Goal: Task Accomplishment & Management: Complete application form

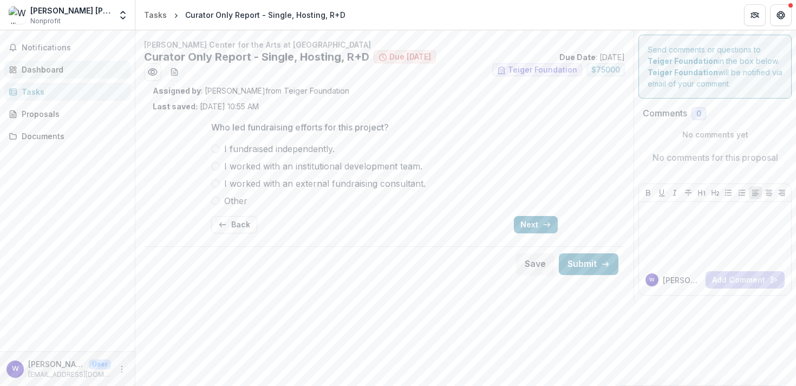
click at [53, 66] on div "Dashboard" at bounding box center [72, 69] width 100 height 11
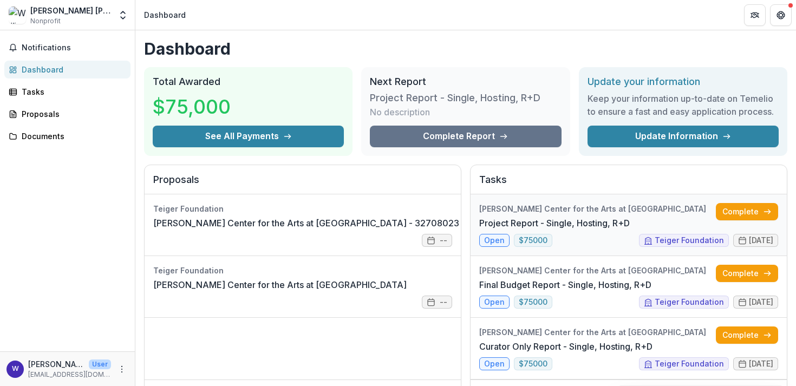
click at [540, 219] on link "Project Report - Single, Hosting, R+D" at bounding box center [554, 223] width 151 height 13
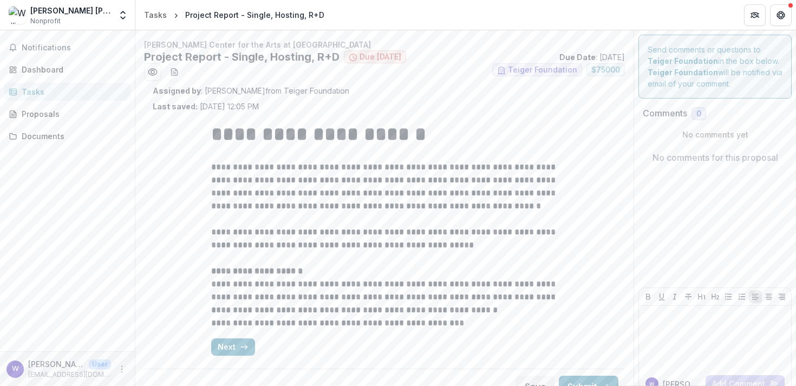
scroll to position [18, 0]
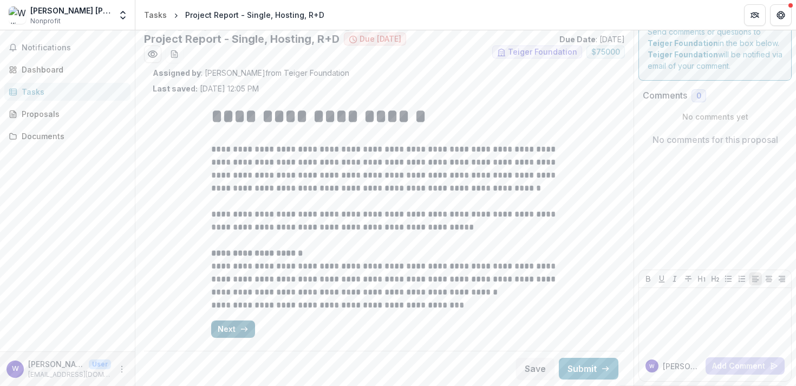
click at [230, 328] on button "Next" at bounding box center [233, 329] width 44 height 17
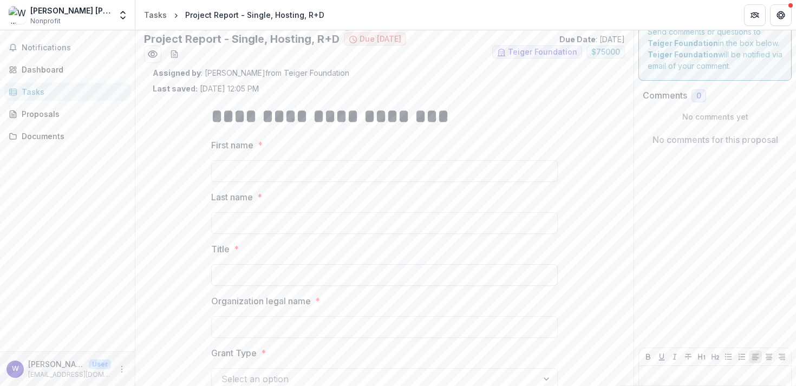
scroll to position [96, 0]
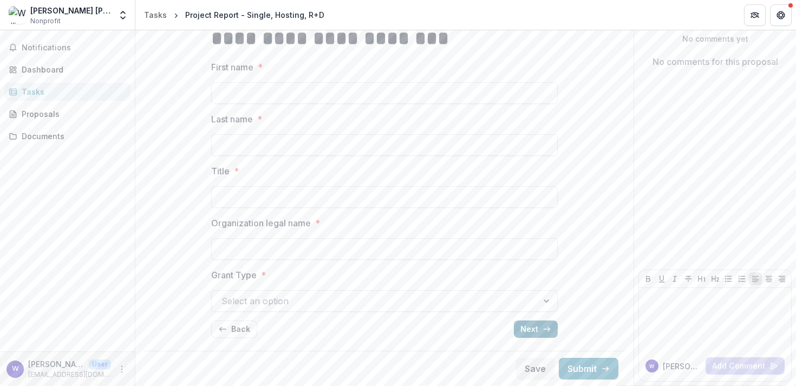
click at [544, 332] on icon "button" at bounding box center [547, 329] width 9 height 9
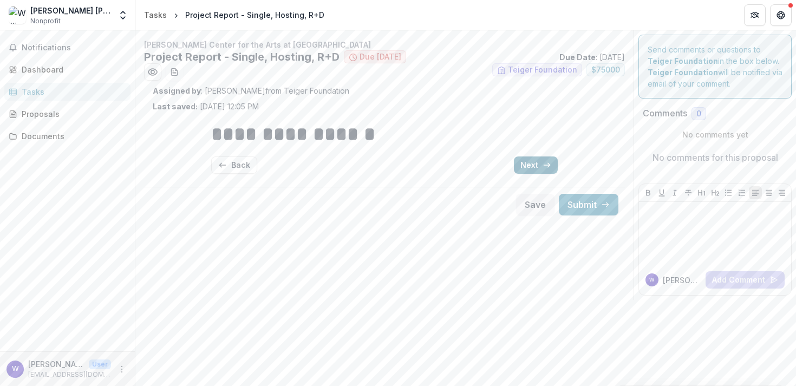
scroll to position [0, 0]
click at [540, 167] on button "Next" at bounding box center [536, 165] width 44 height 17
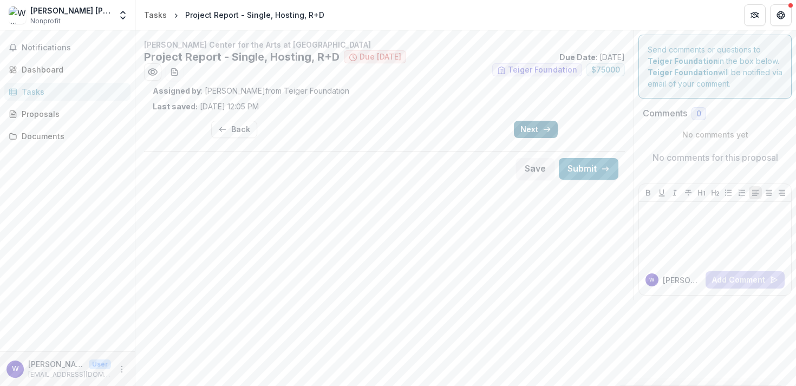
click at [529, 135] on button "Next" at bounding box center [536, 129] width 44 height 17
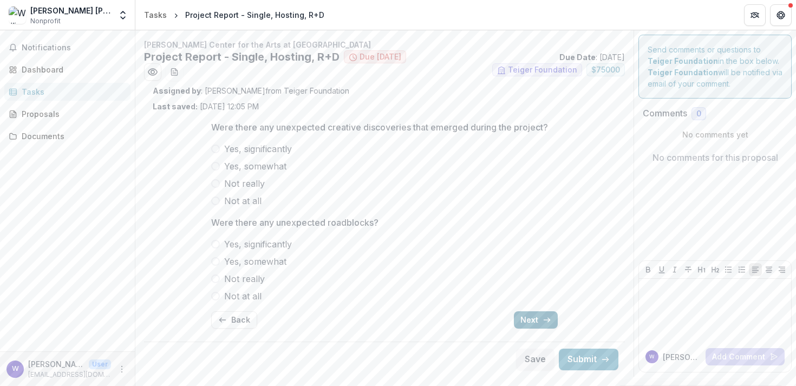
click at [535, 313] on button "Next" at bounding box center [536, 320] width 44 height 17
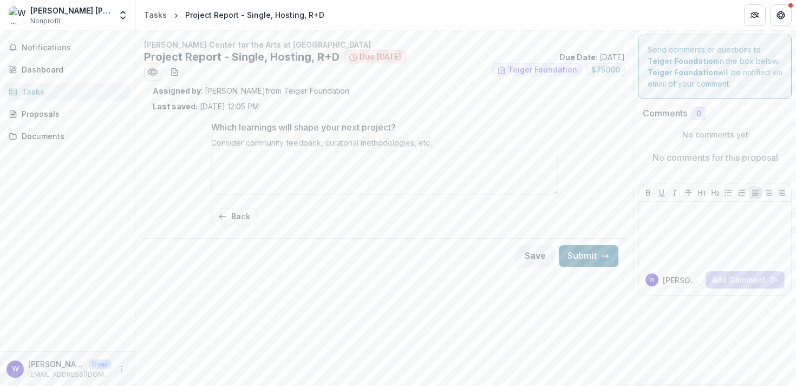
click at [585, 255] on button "Submit" at bounding box center [589, 256] width 60 height 22
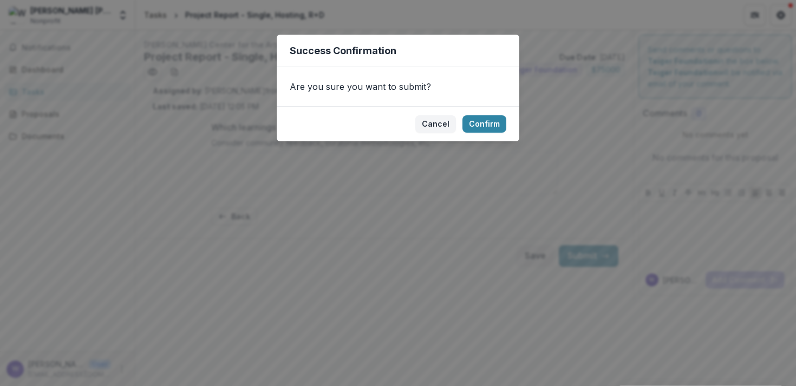
click at [429, 113] on footer "Cancel Confirm" at bounding box center [398, 123] width 243 height 35
click at [429, 117] on button "Cancel" at bounding box center [436, 123] width 41 height 17
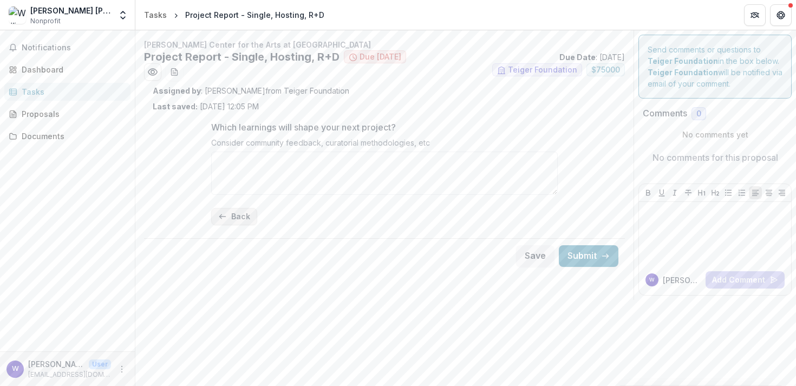
click at [235, 220] on button "Back" at bounding box center [234, 216] width 46 height 17
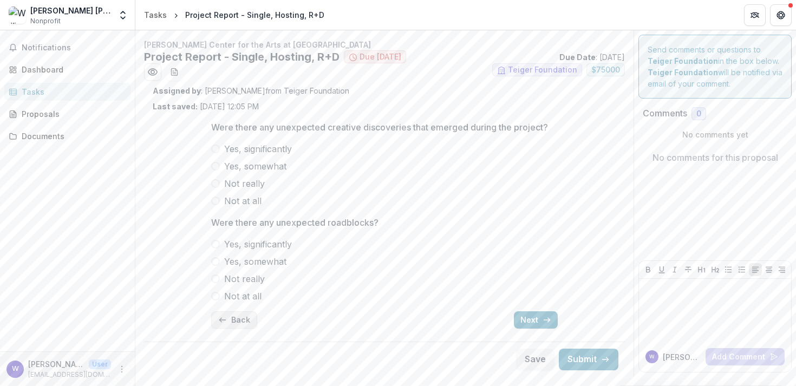
click at [241, 321] on button "Back" at bounding box center [234, 320] width 46 height 17
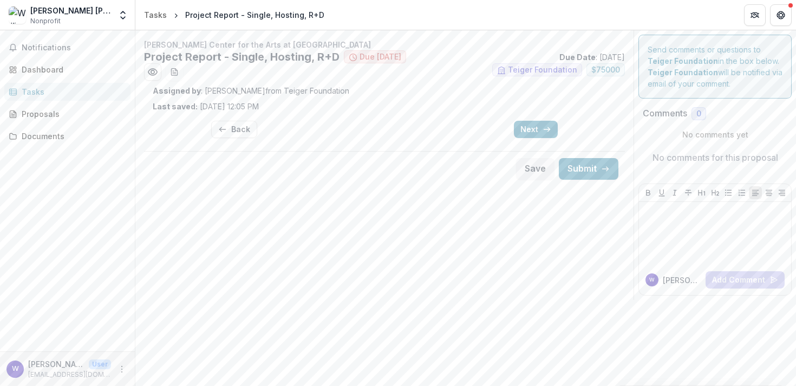
click at [246, 115] on div "Back Next" at bounding box center [384, 129] width 347 height 35
click at [245, 125] on button "Back" at bounding box center [234, 129] width 46 height 17
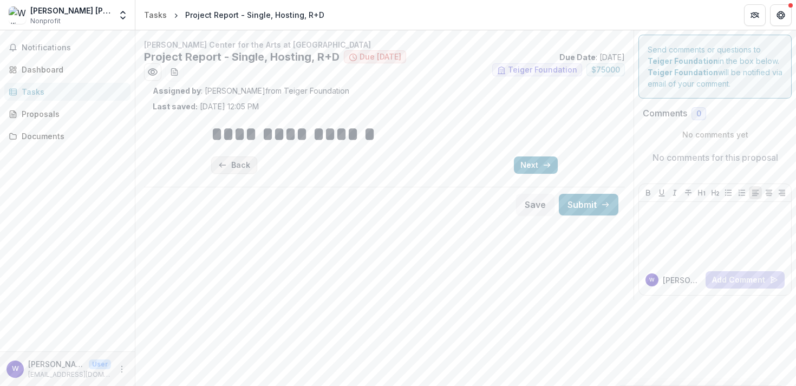
click at [243, 159] on button "Back" at bounding box center [234, 165] width 46 height 17
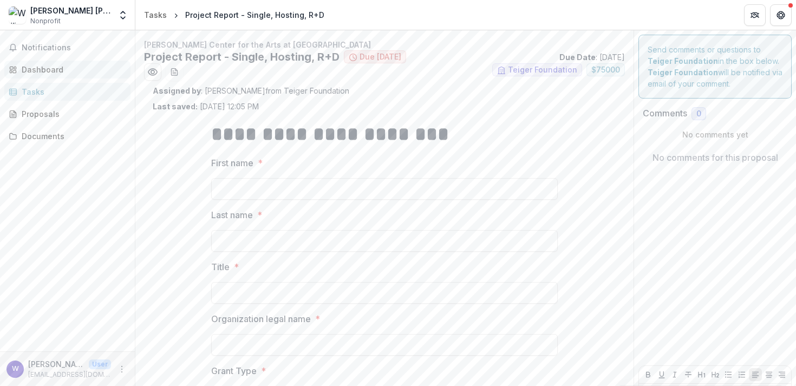
click at [54, 68] on div "Dashboard" at bounding box center [72, 69] width 100 height 11
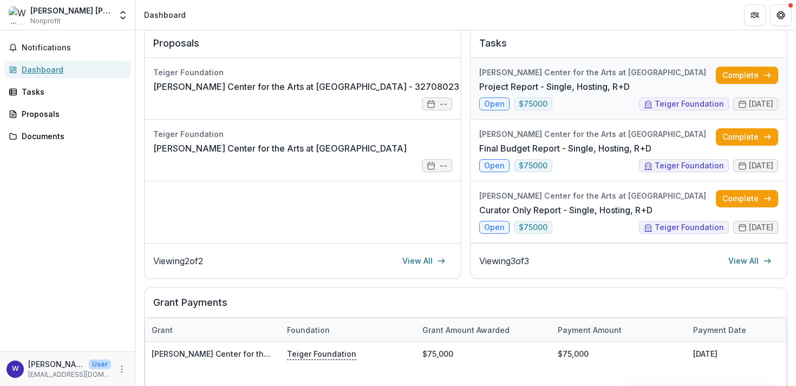
scroll to position [137, 0]
click at [742, 200] on link "Complete" at bounding box center [747, 198] width 62 height 17
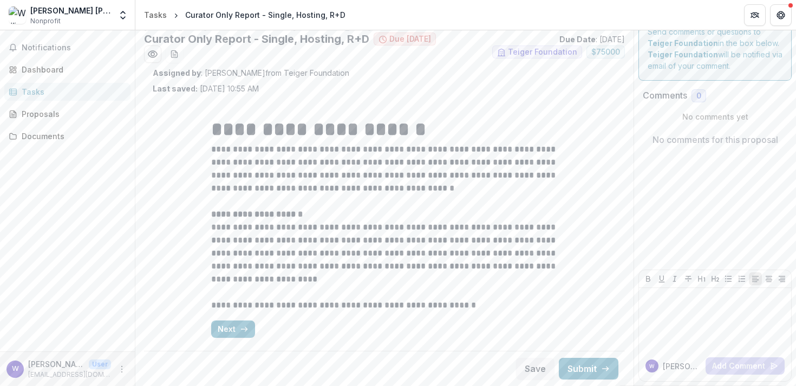
scroll to position [17, 0]
click at [226, 334] on button "Next" at bounding box center [233, 329] width 44 height 17
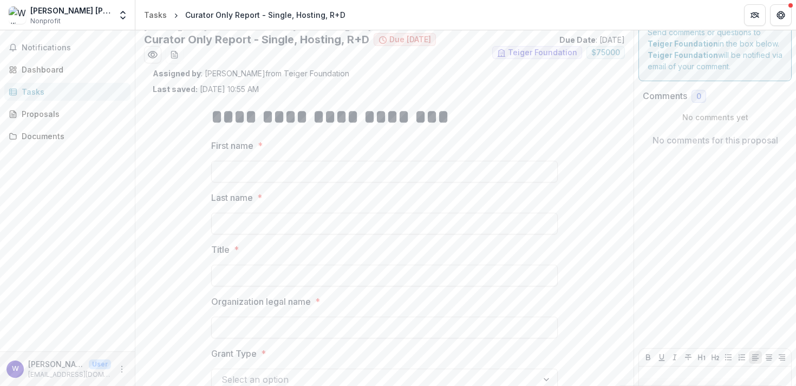
scroll to position [96, 0]
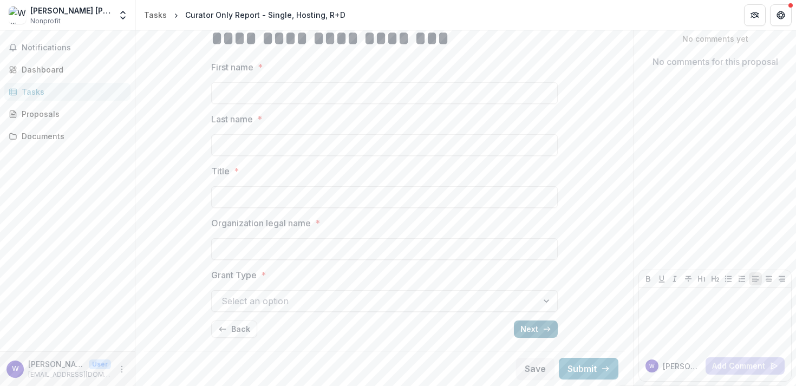
click at [533, 323] on button "Next" at bounding box center [536, 329] width 44 height 17
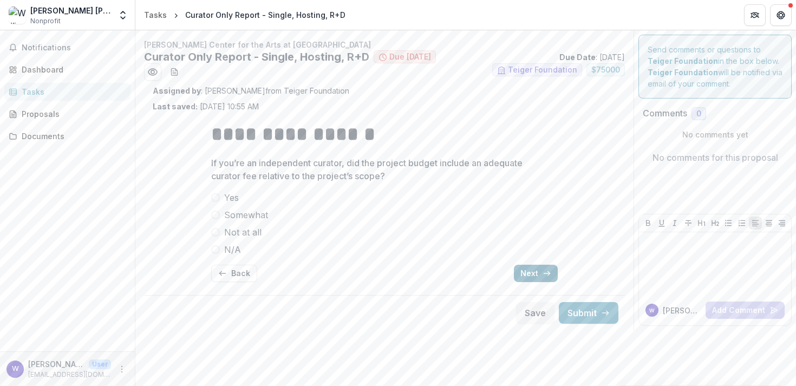
click at [529, 273] on button "Next" at bounding box center [536, 273] width 44 height 17
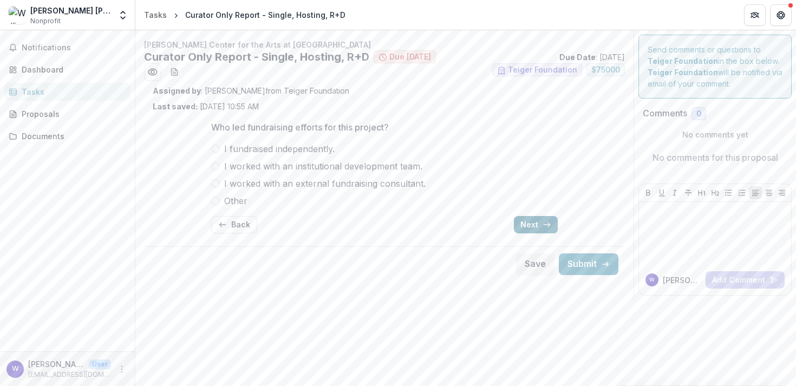
click at [534, 226] on button "Next" at bounding box center [536, 224] width 44 height 17
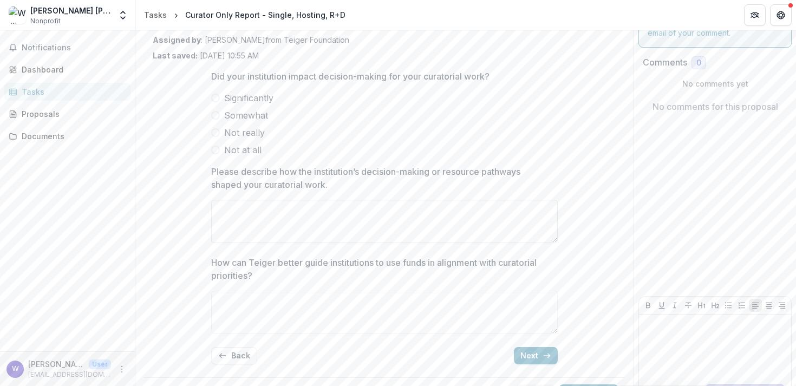
scroll to position [77, 0]
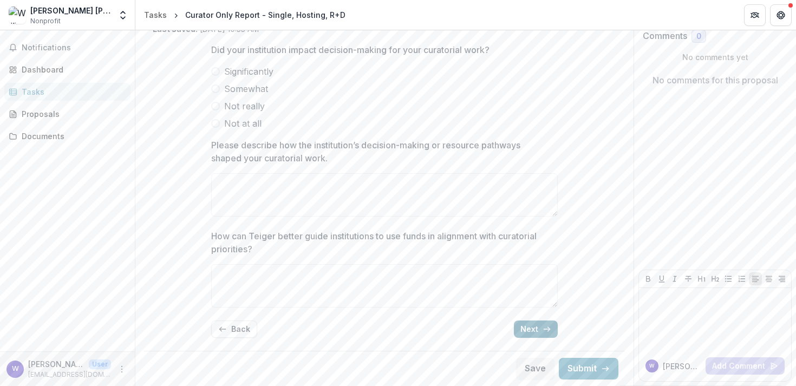
click at [537, 325] on button "Next" at bounding box center [536, 329] width 44 height 17
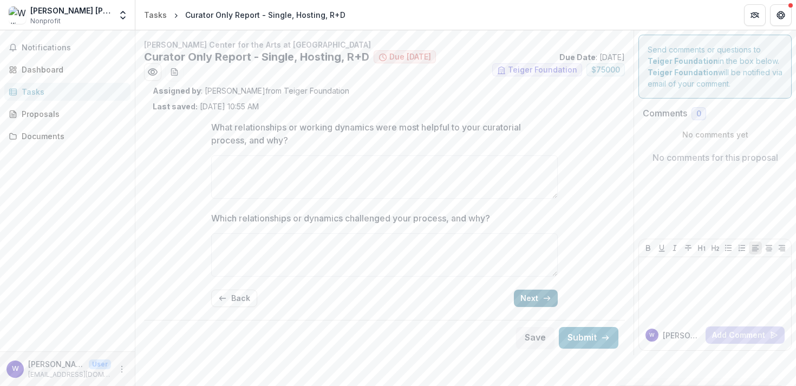
click at [527, 294] on button "Next" at bounding box center [536, 298] width 44 height 17
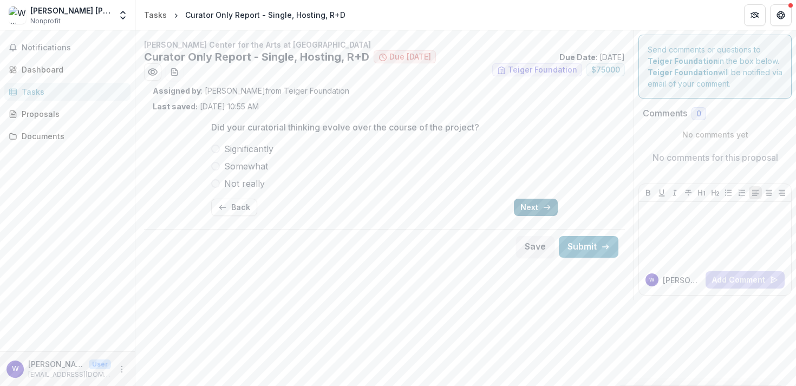
click at [544, 206] on icon "button" at bounding box center [547, 207] width 9 height 9
click at [530, 199] on button "Next" at bounding box center [536, 207] width 44 height 17
